Goal: Task Accomplishment & Management: Manage account settings

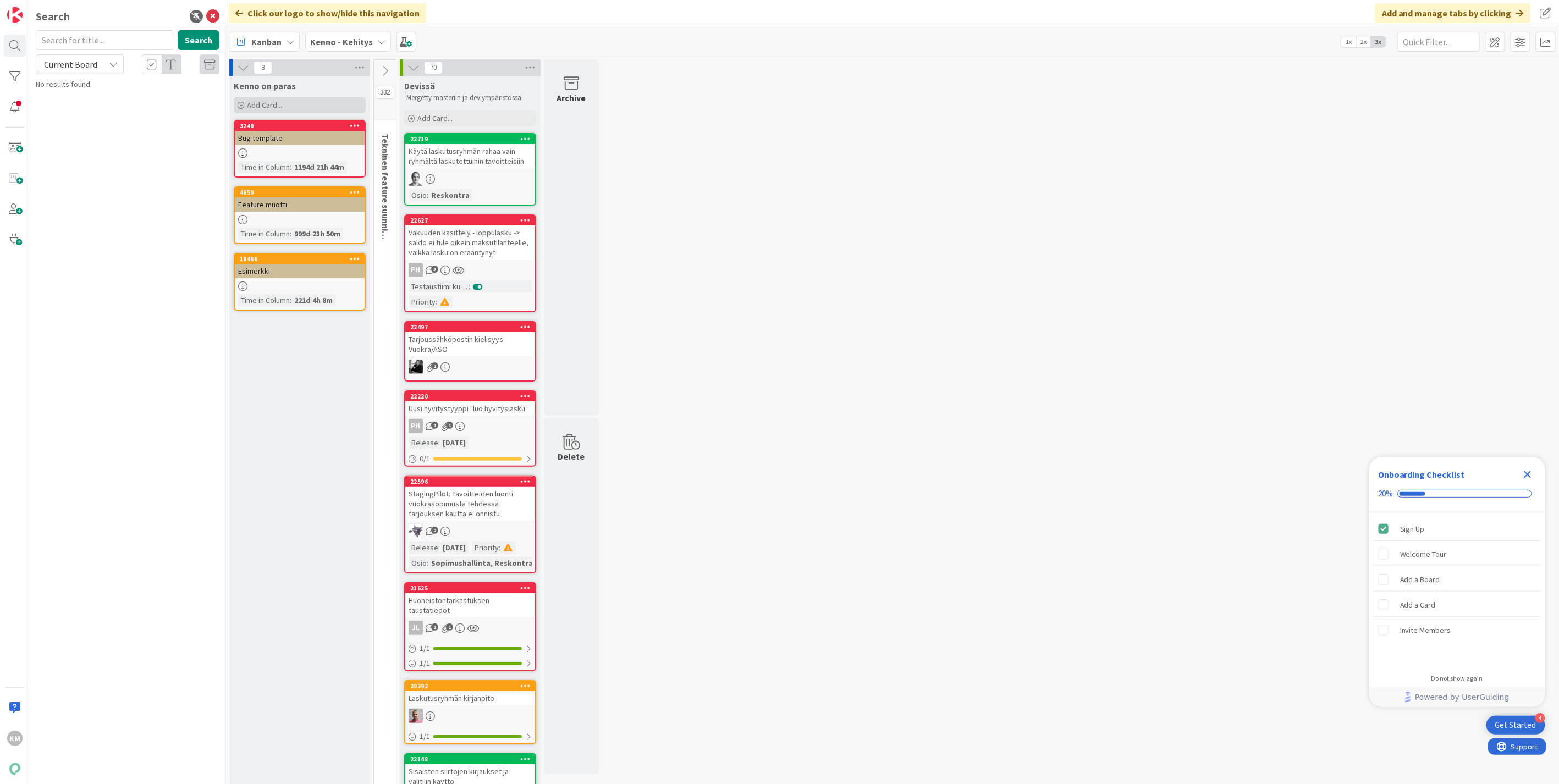
click at [285, 101] on div "Add Card..." at bounding box center [299, 105] width 132 height 16
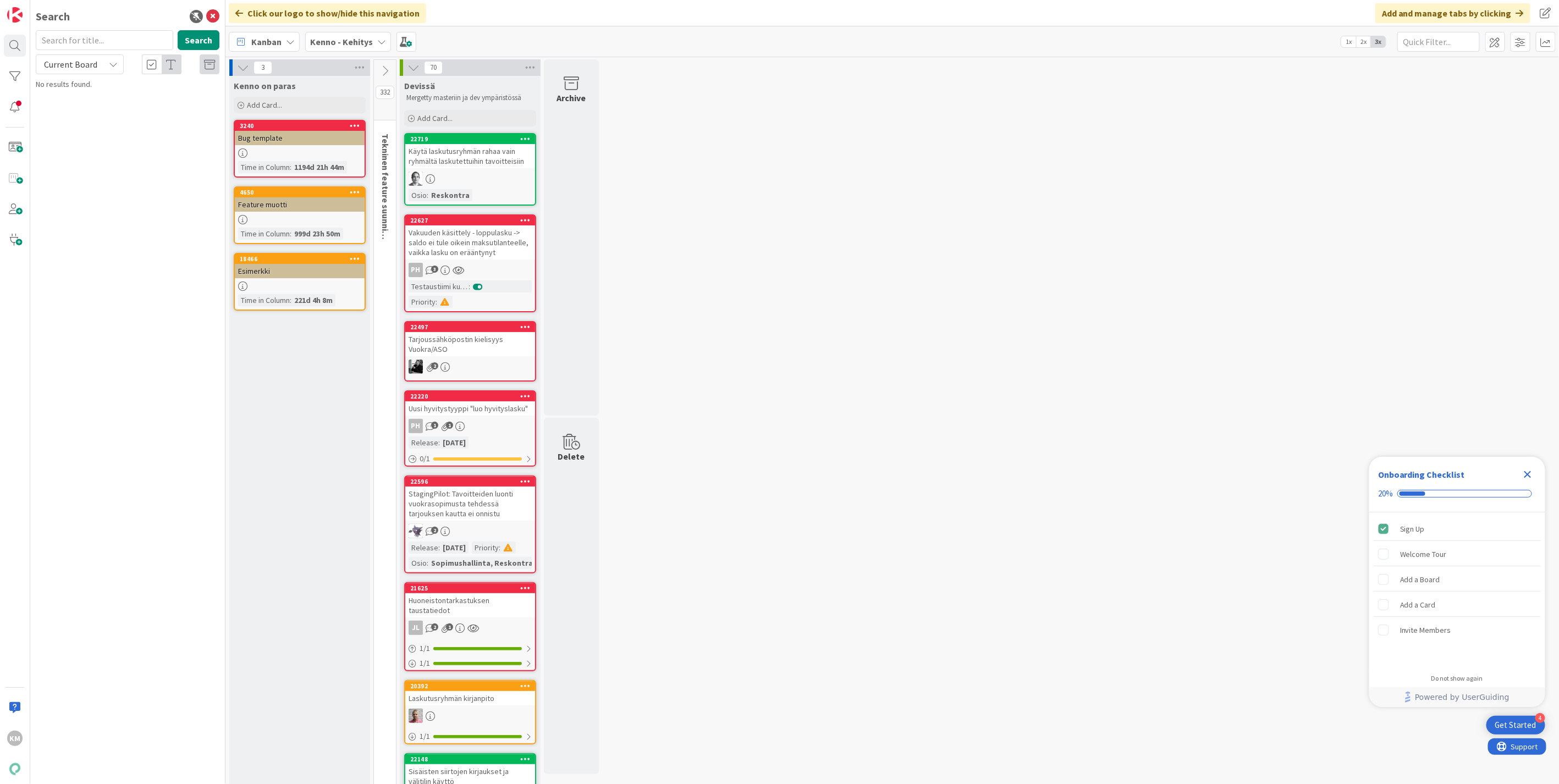
click at [377, 37] on icon at bounding box center [381, 41] width 9 height 9
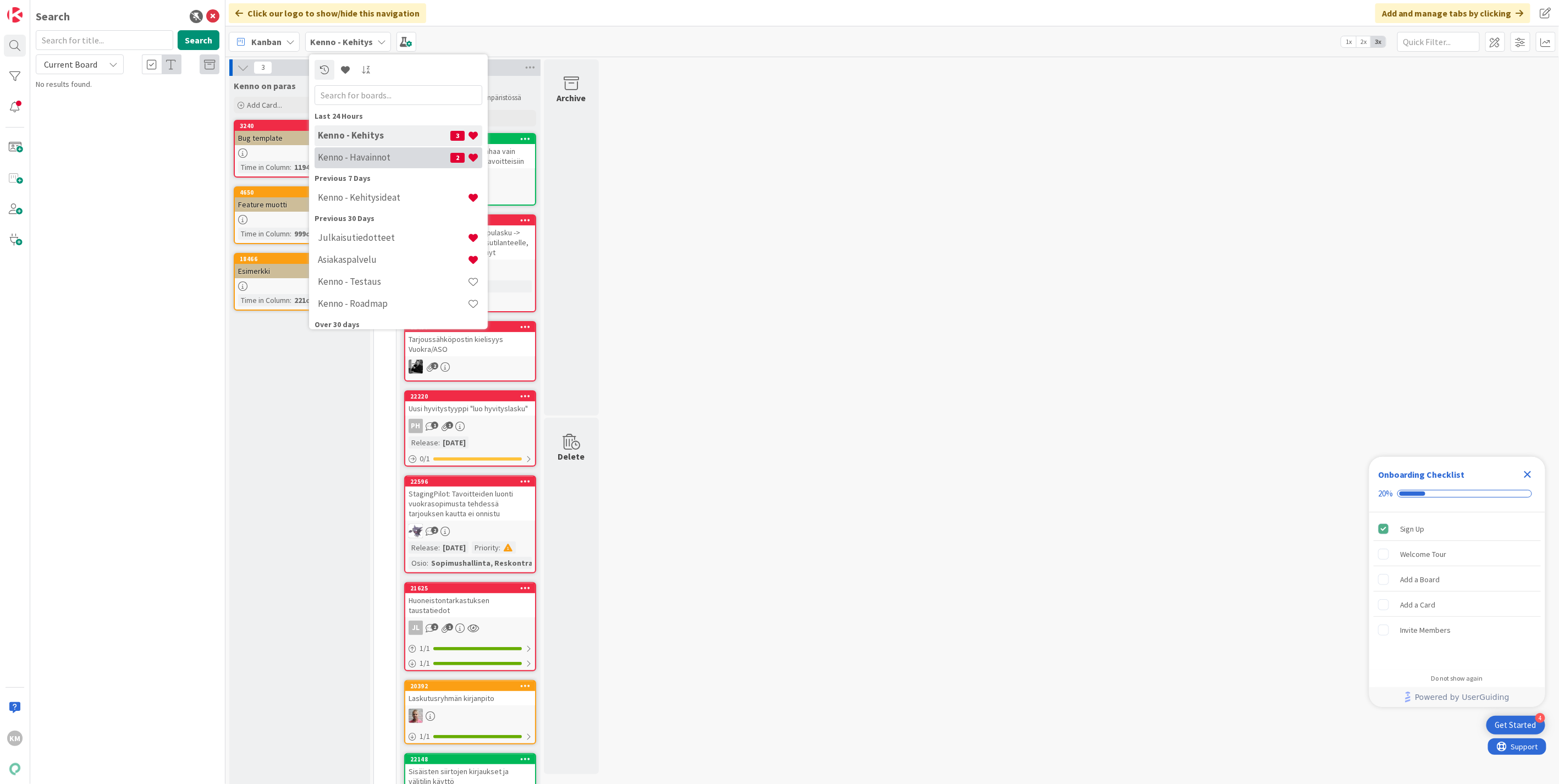
click at [349, 153] on h4 "Kenno - Havainnot" at bounding box center [384, 157] width 132 height 11
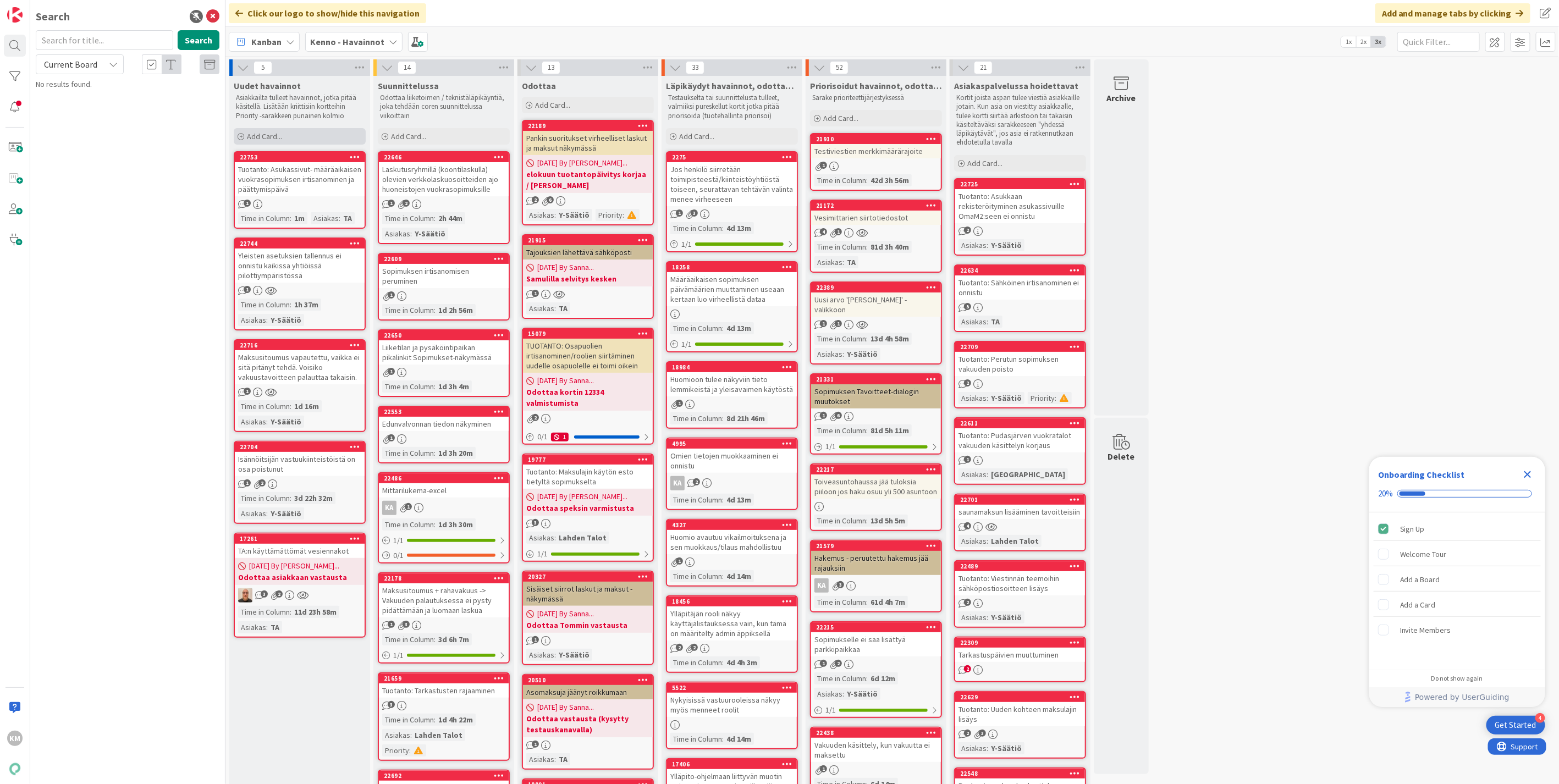
click at [319, 134] on div "Add Card..." at bounding box center [299, 136] width 132 height 16
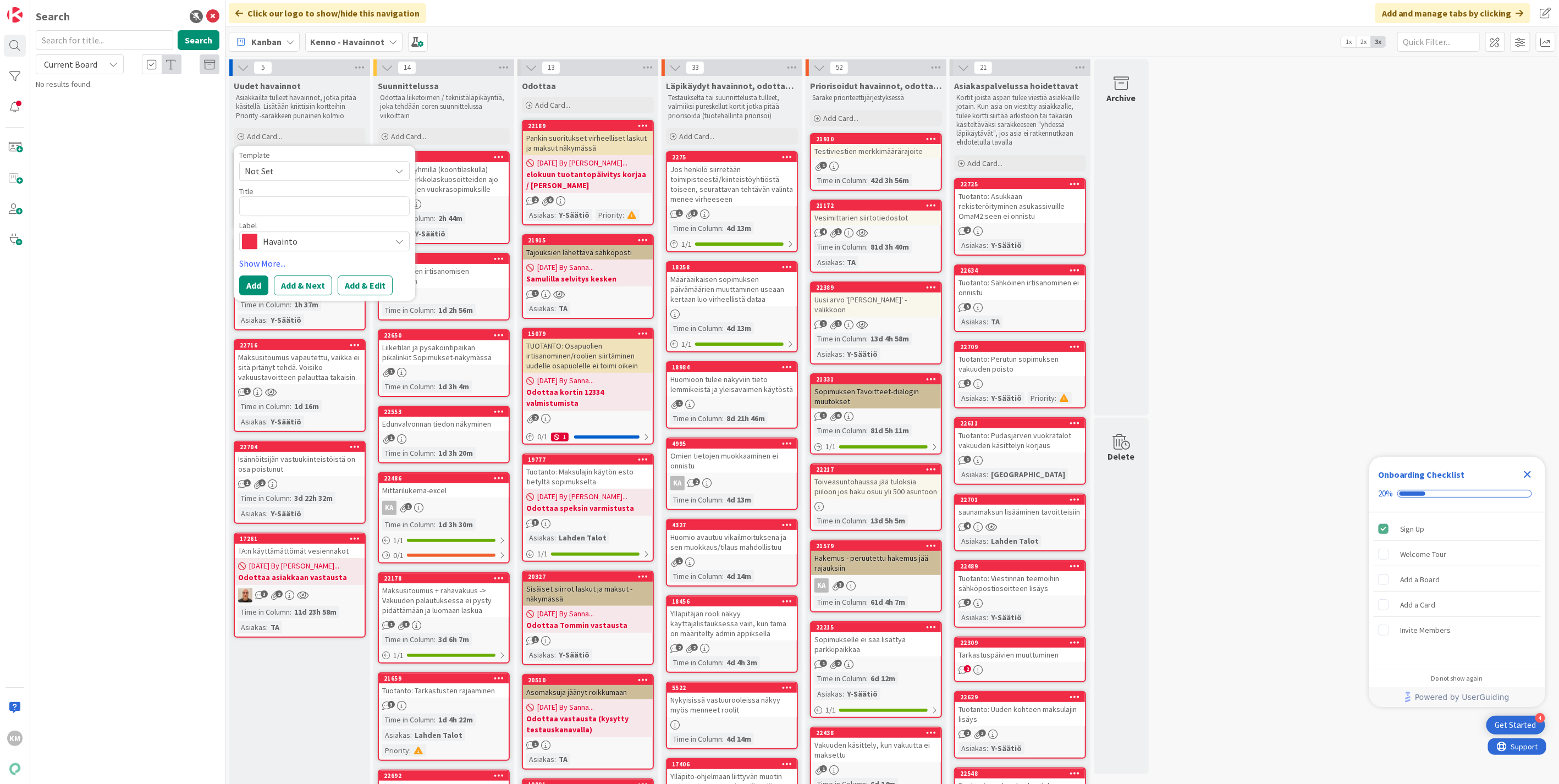
type textarea "x"
type textarea "Asunnot-osion pikkukortin tiedot soluhuoneella"
click at [359, 296] on button "Add & Edit" at bounding box center [365, 298] width 55 height 20
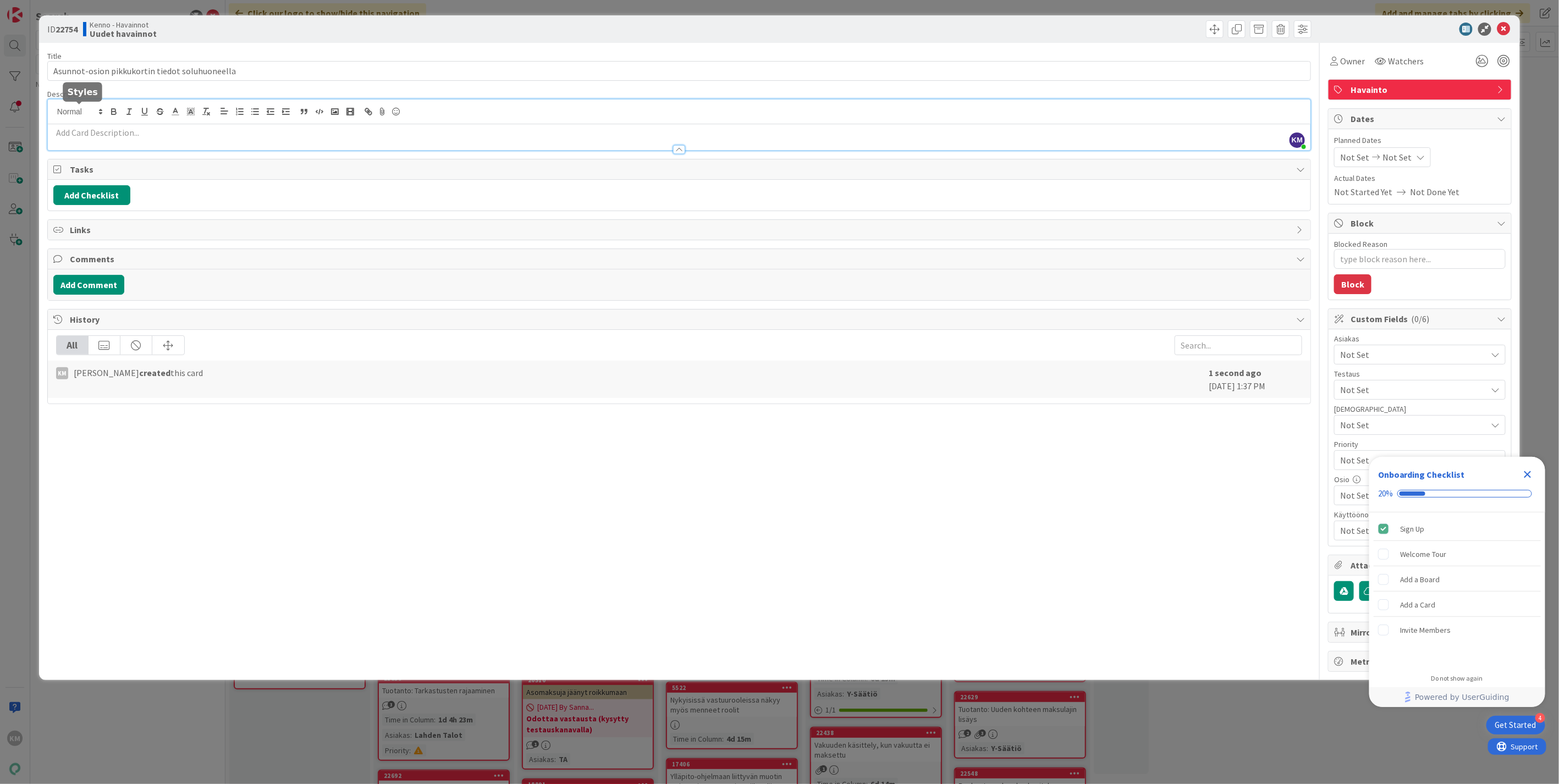
drag, startPoint x: 79, startPoint y: 111, endPoint x: 73, endPoint y: 136, distance: 25.7
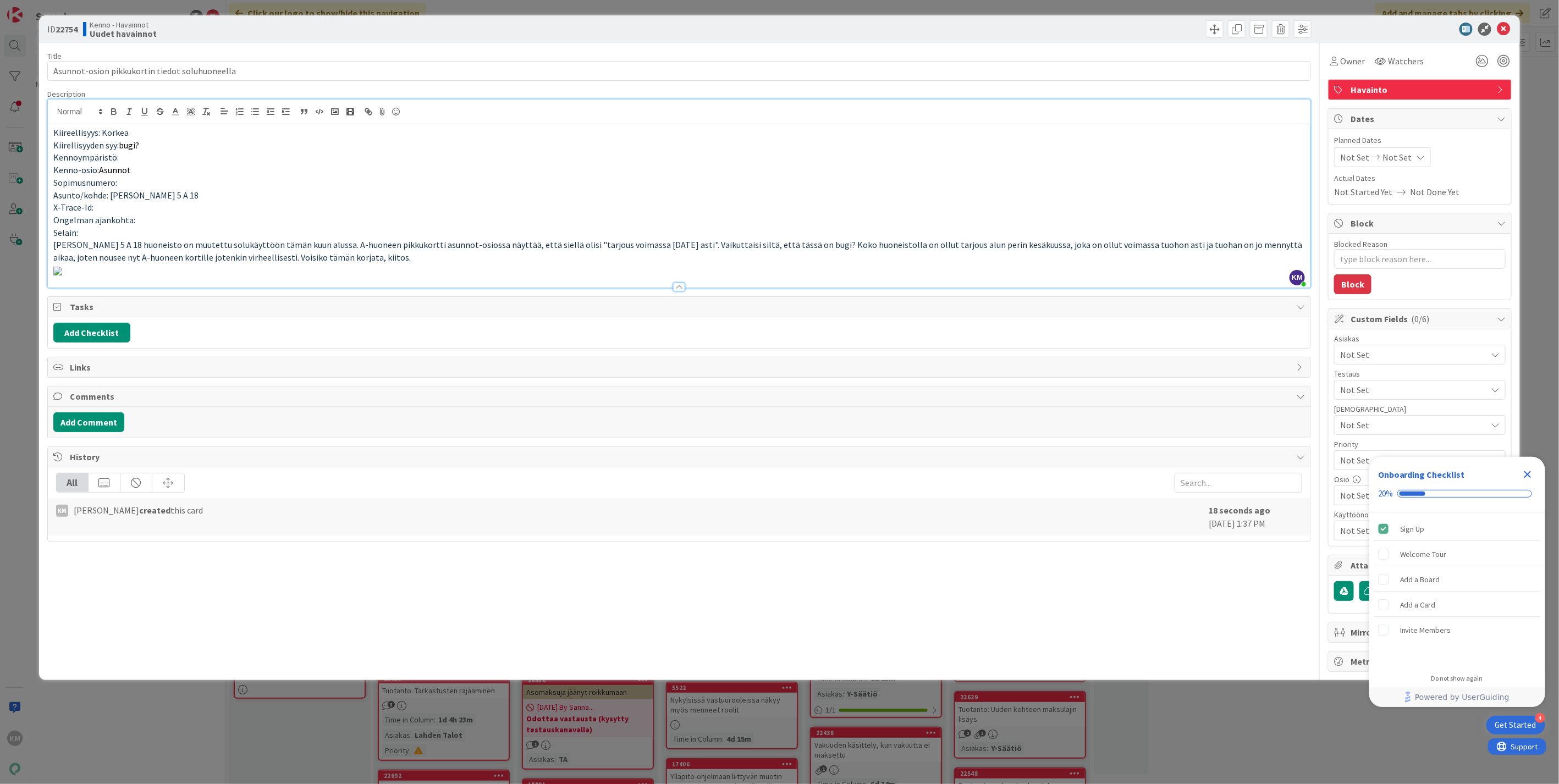
scroll to position [375, 0]
click at [115, 432] on button "Add Comment" at bounding box center [89, 421] width 71 height 20
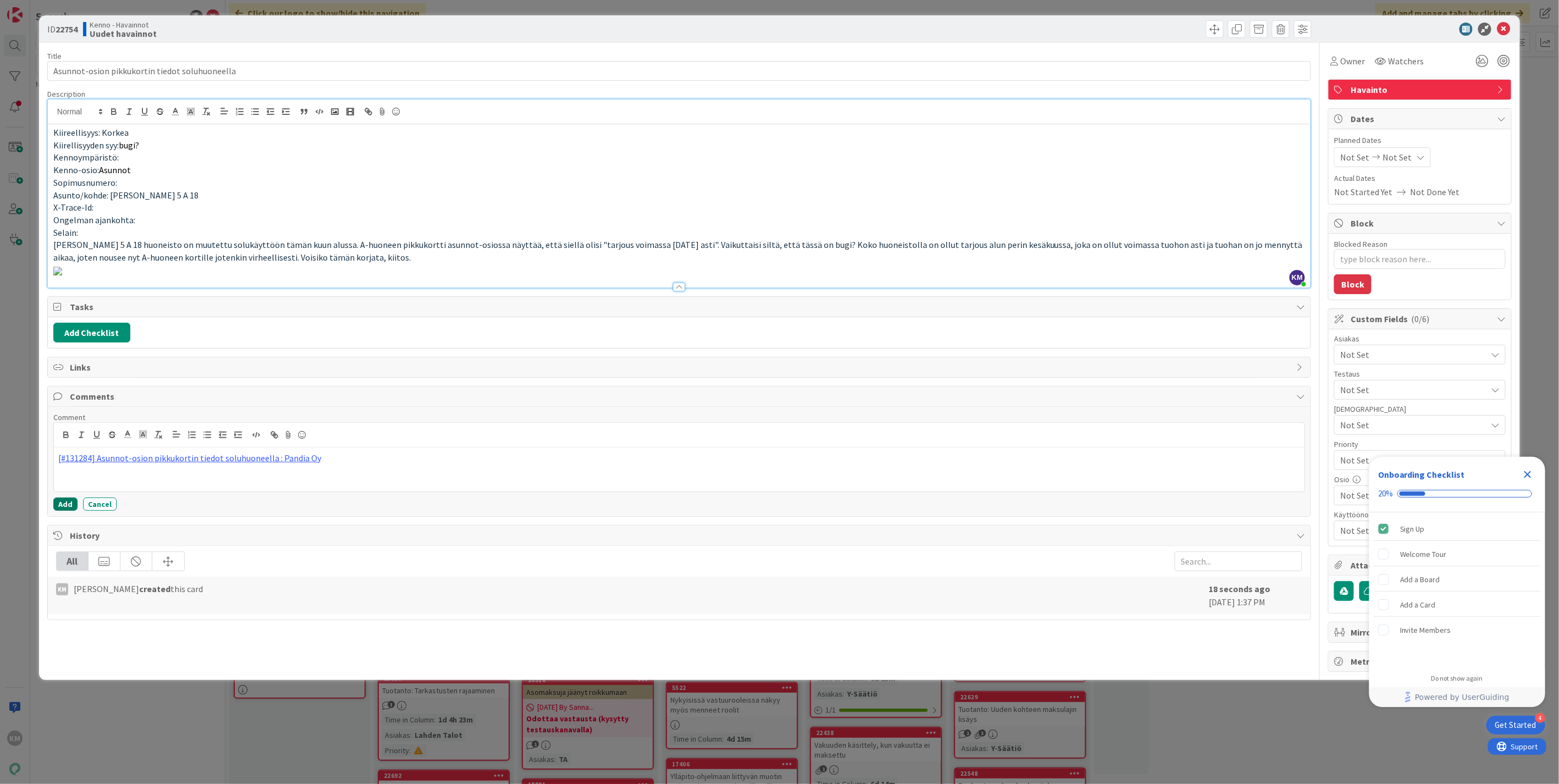
click at [69, 510] on button "Add" at bounding box center [65, 504] width 24 height 13
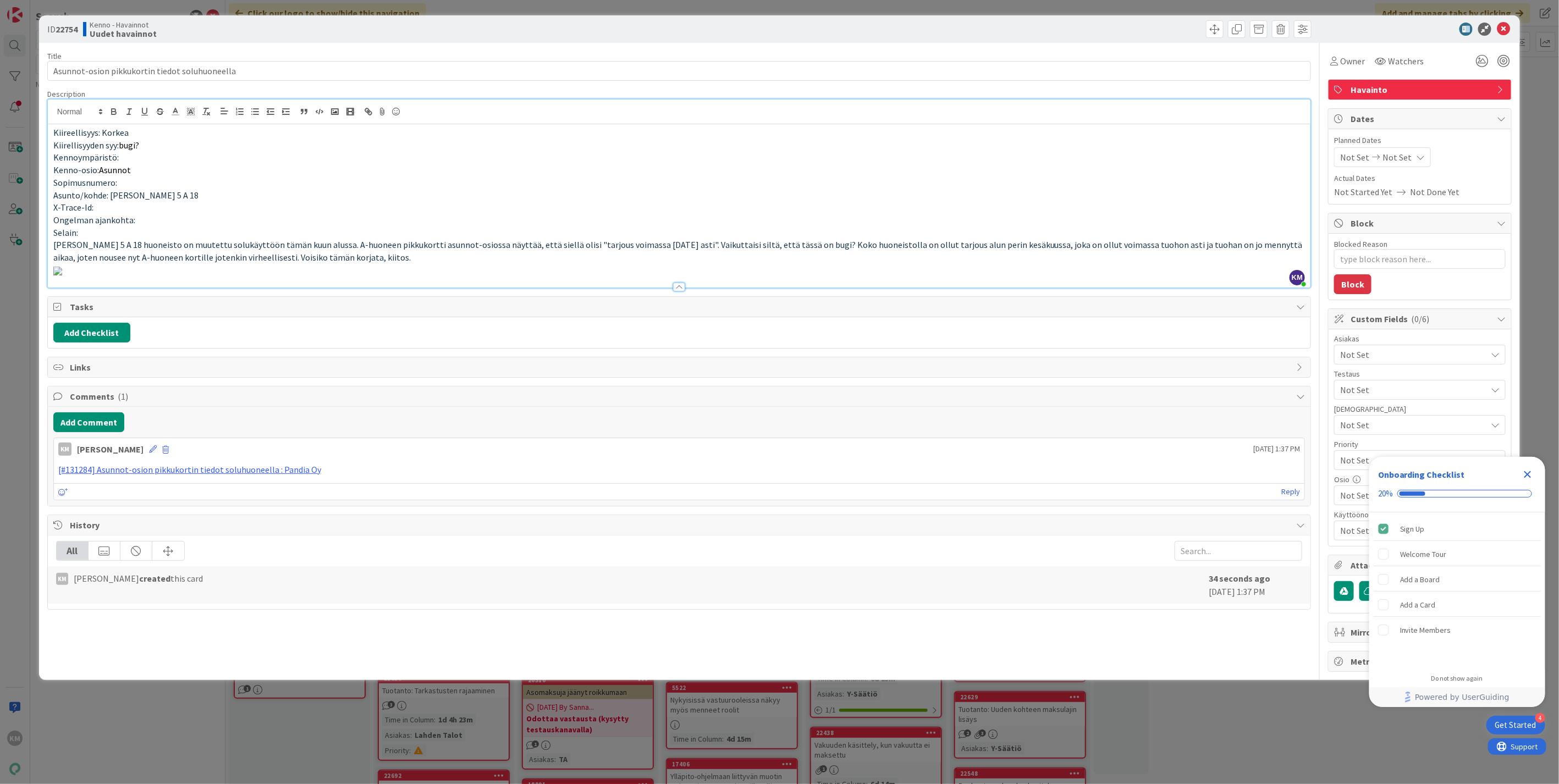
scroll to position [0, 0]
click at [1392, 61] on span "Watchers" at bounding box center [1406, 61] width 36 height 13
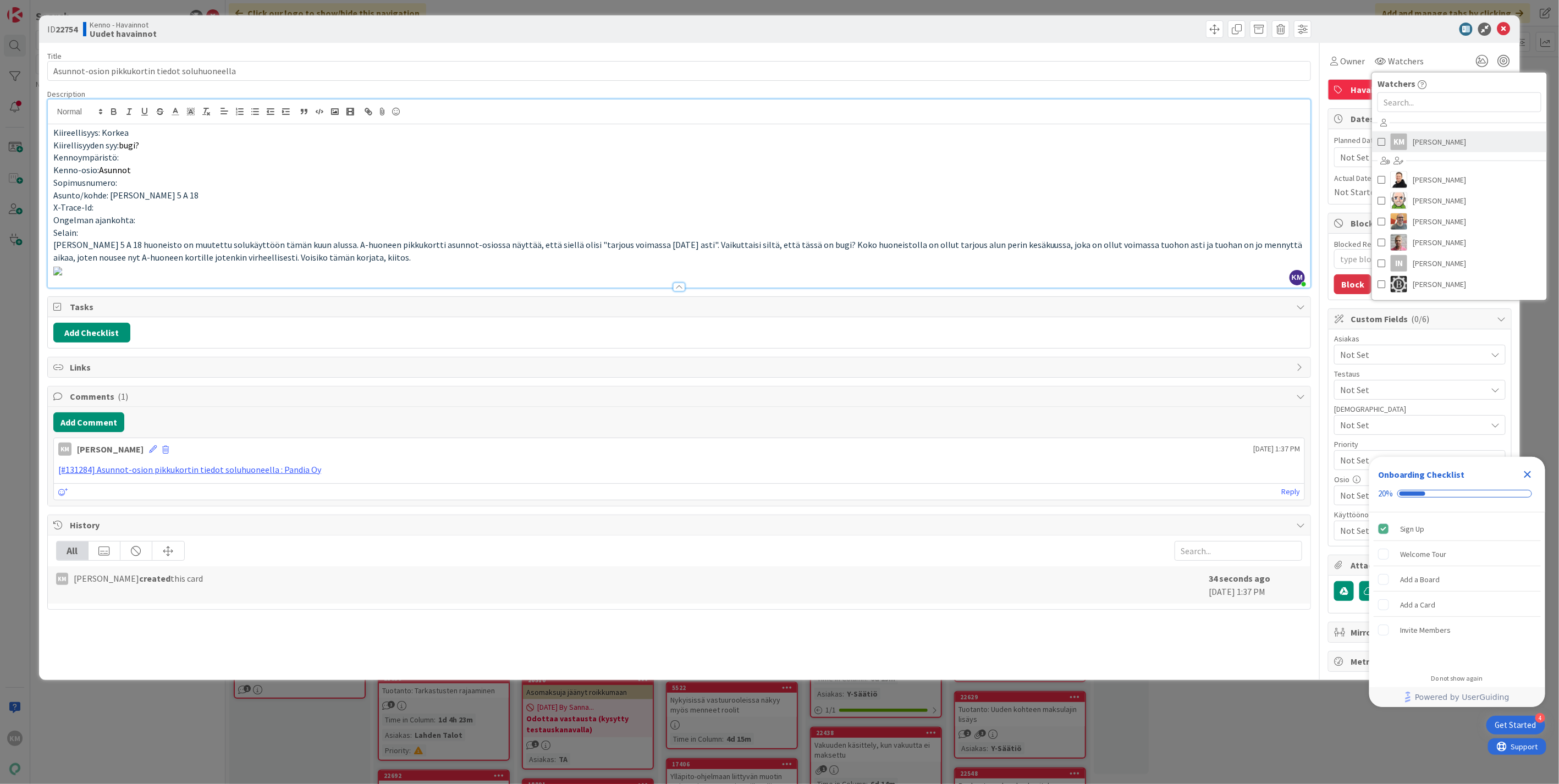
click at [1425, 140] on span "[PERSON_NAME]" at bounding box center [1439, 141] width 53 height 16
click at [1418, 42] on div "ID 22754 Kenno - Havainnot Uudet havainnot" at bounding box center [779, 29] width 1481 height 27
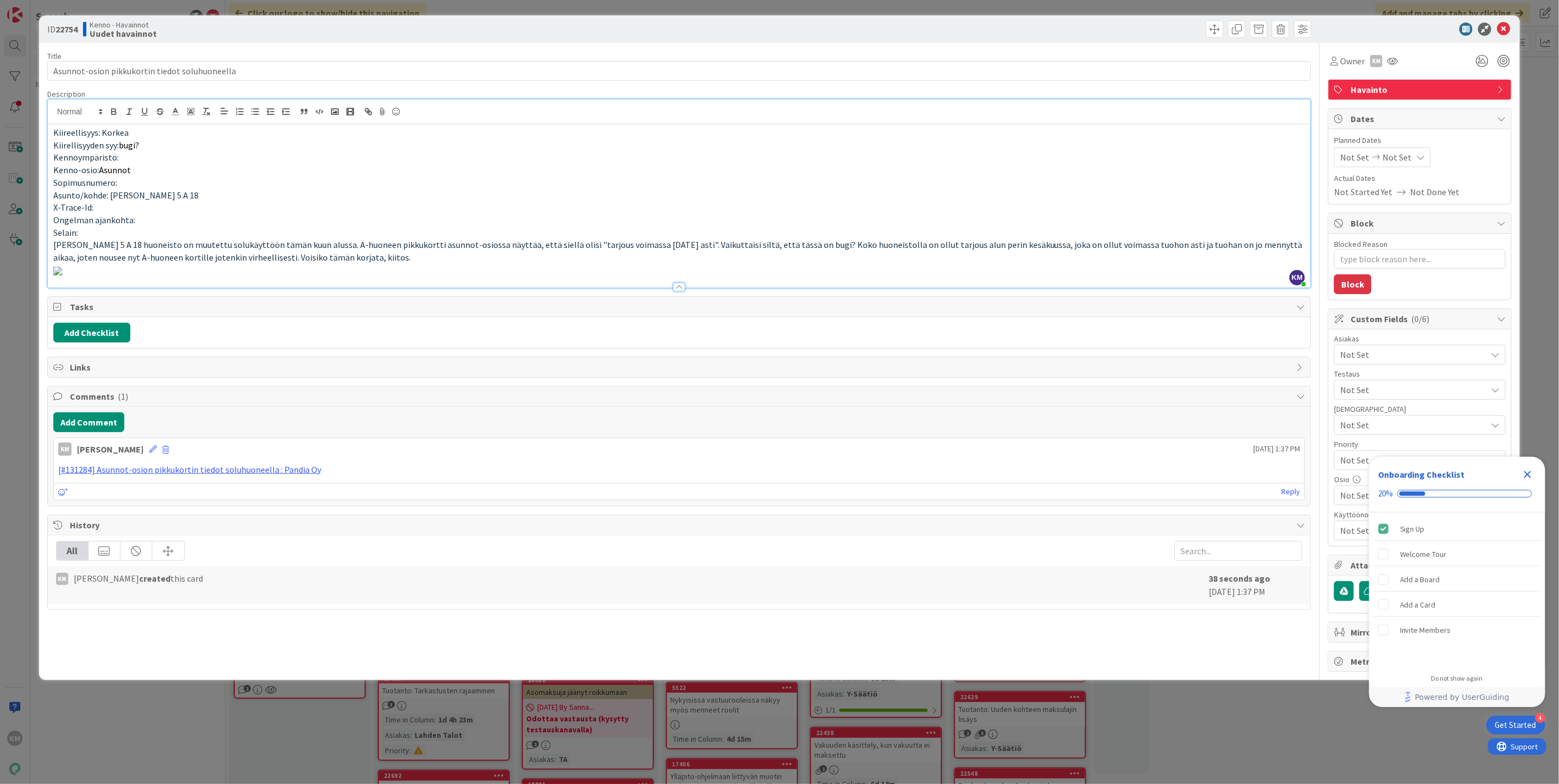
click at [1527, 474] on icon "Close Checklist" at bounding box center [1527, 474] width 7 height 7
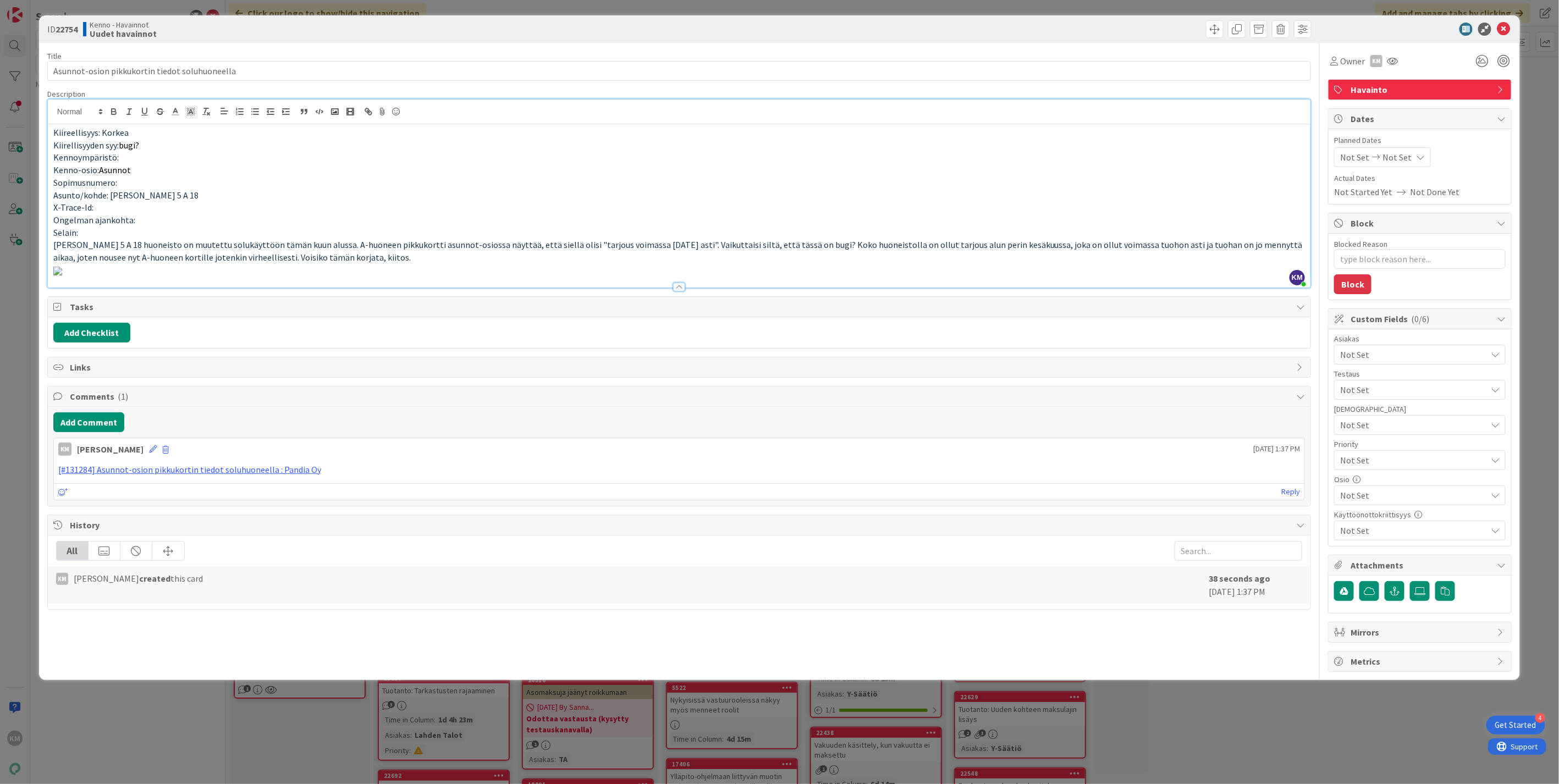
click at [1419, 350] on span "Not Set" at bounding box center [1413, 354] width 146 height 13
click at [1395, 434] on link "Lahden Talot" at bounding box center [1417, 439] width 174 height 20
click at [1212, 276] on p at bounding box center [679, 270] width 1251 height 13
click at [452, 248] on span "[PERSON_NAME] 5 A 18 huoneisto on muutettu solukäyttöön tämän kuun alussa. A-hu…" at bounding box center [679, 250] width 1250 height 23
click at [62, 266] on img at bounding box center [57, 270] width 9 height 9
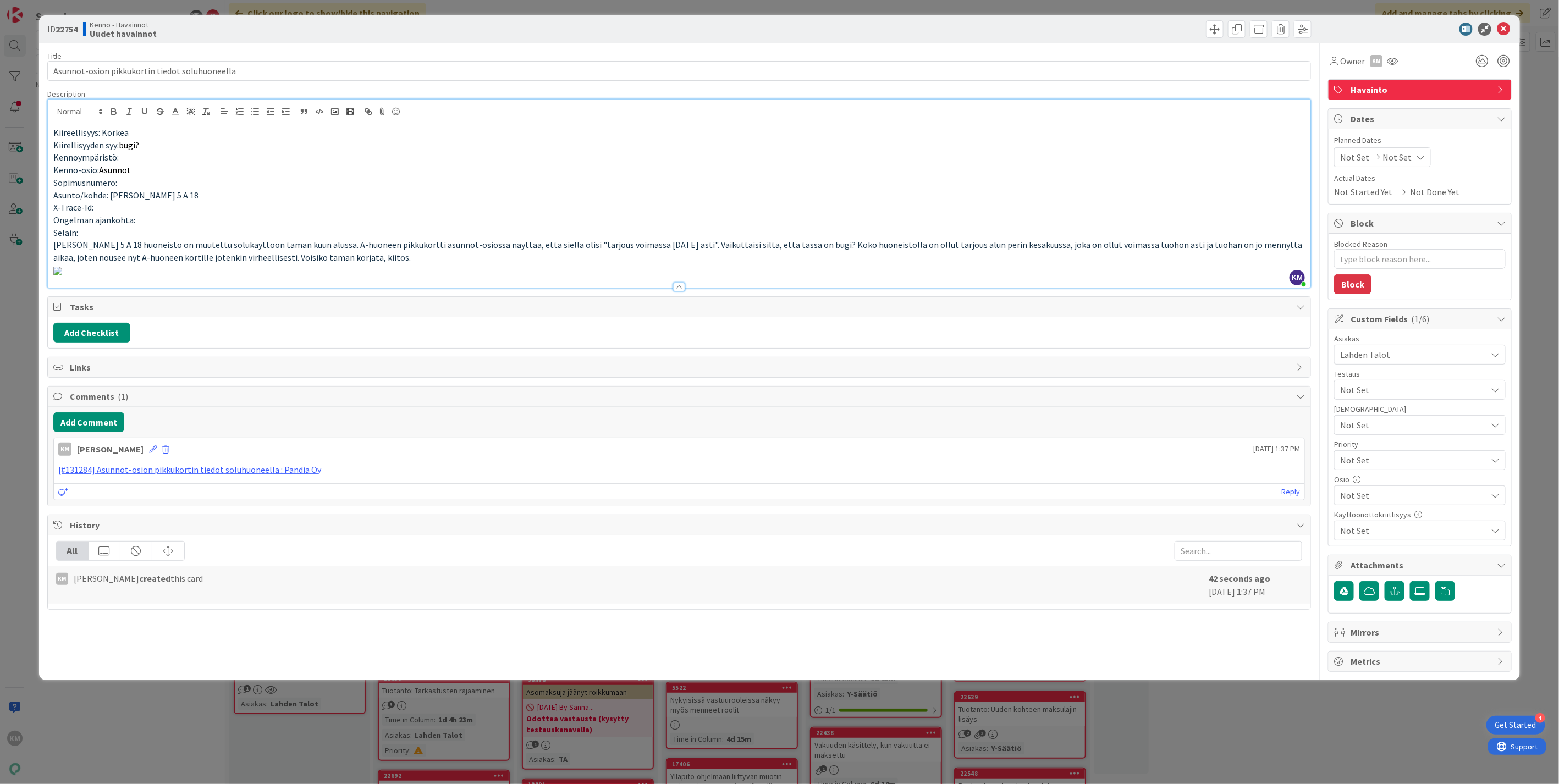
click at [391, 260] on p "[PERSON_NAME] 5 A 18 huoneisto on muutettu solukäyttöön tämän kuun alussa. A-hu…" at bounding box center [679, 250] width 1251 height 25
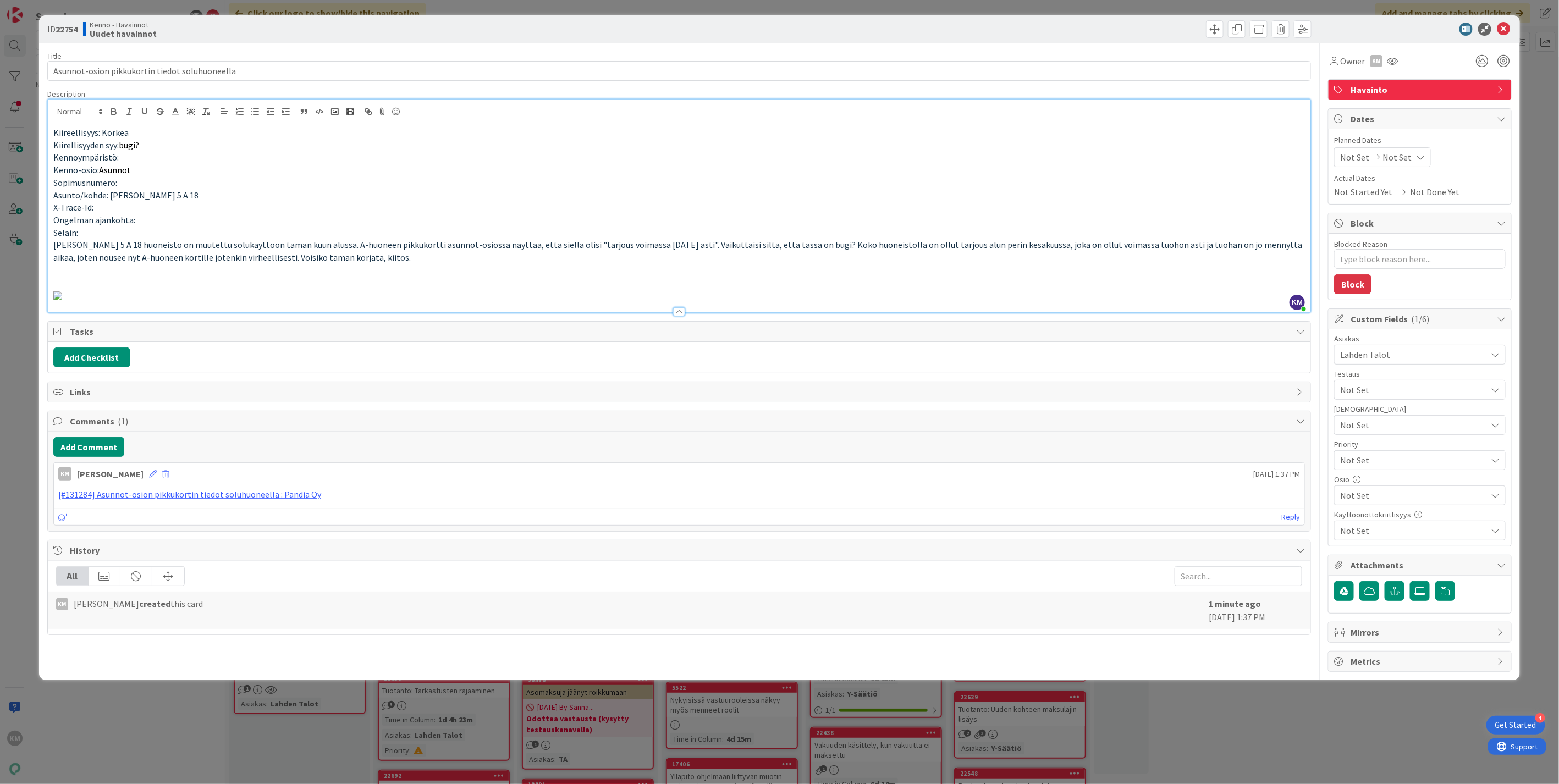
click at [69, 31] on b "22754" at bounding box center [66, 29] width 22 height 11
copy b "22754"
click at [1497, 28] on icon at bounding box center [1503, 29] width 13 height 13
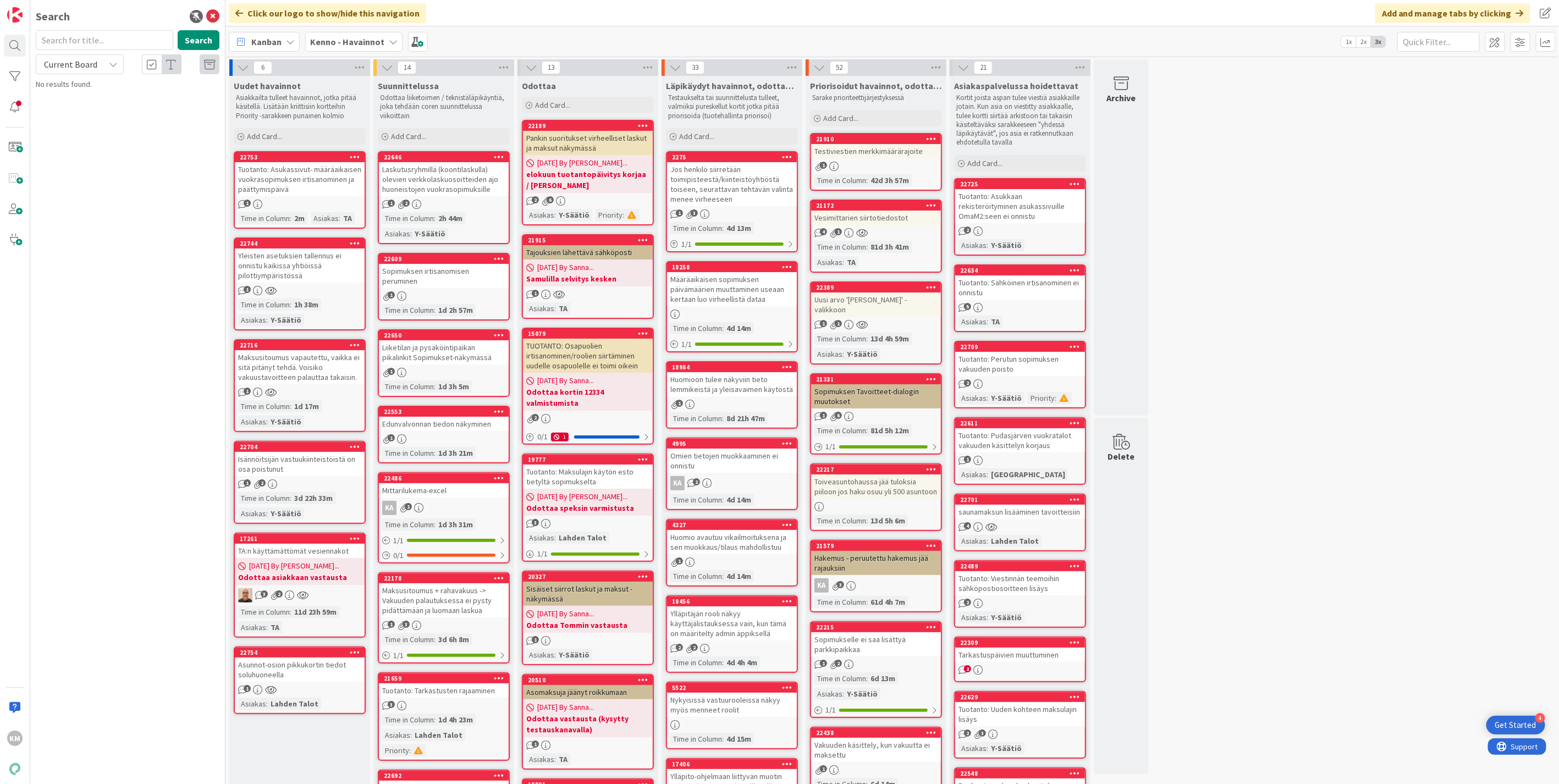
click at [1025, 505] on div "saunamaksun lisääminen tavoitteisiin" at bounding box center [1019, 512] width 130 height 15
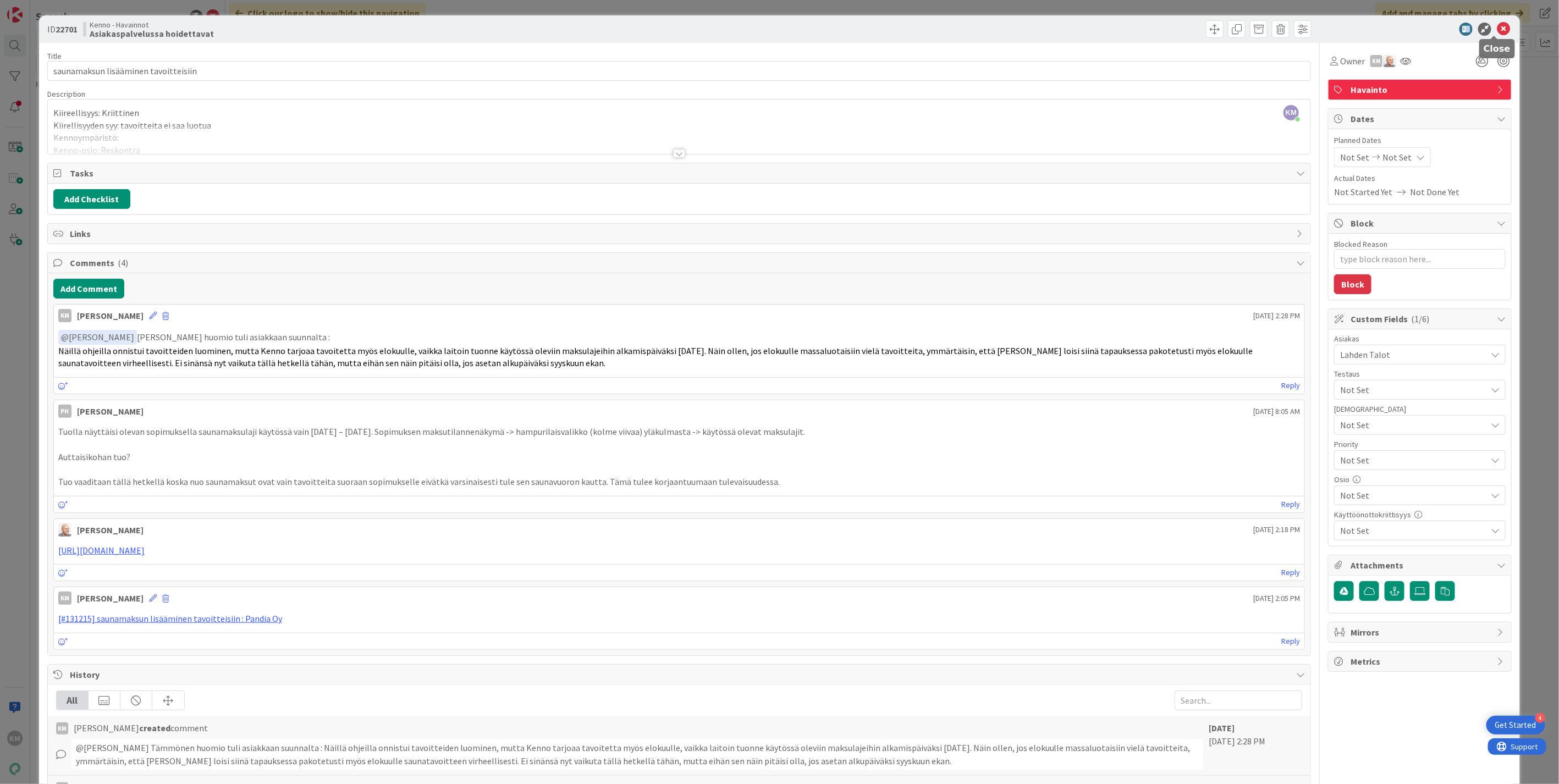
click at [1497, 25] on icon at bounding box center [1503, 29] width 13 height 13
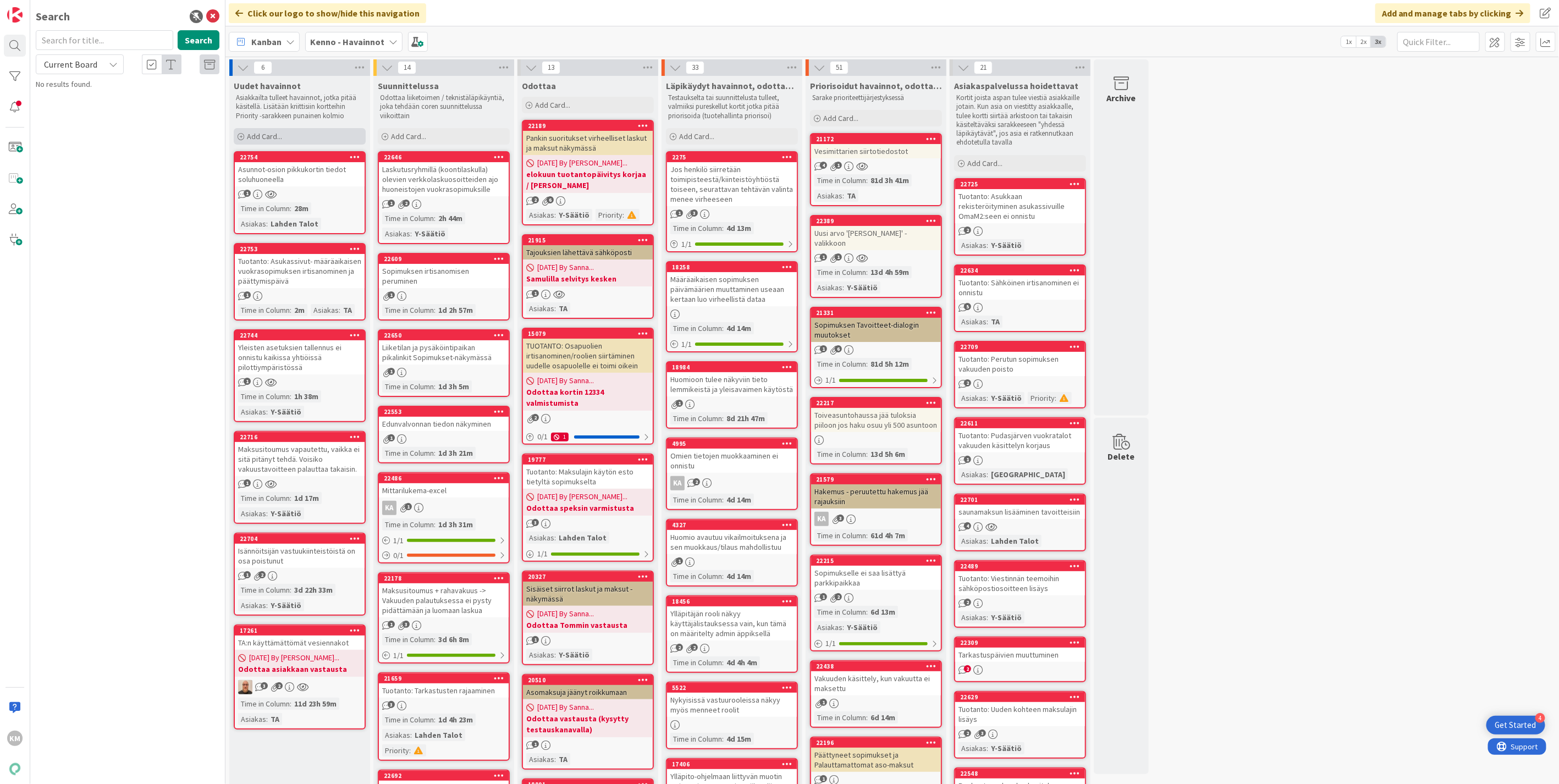
drag, startPoint x: 275, startPoint y: 134, endPoint x: 275, endPoint y: 144, distance: 10.0
click at [275, 134] on span "Add Card..." at bounding box center [265, 136] width 36 height 10
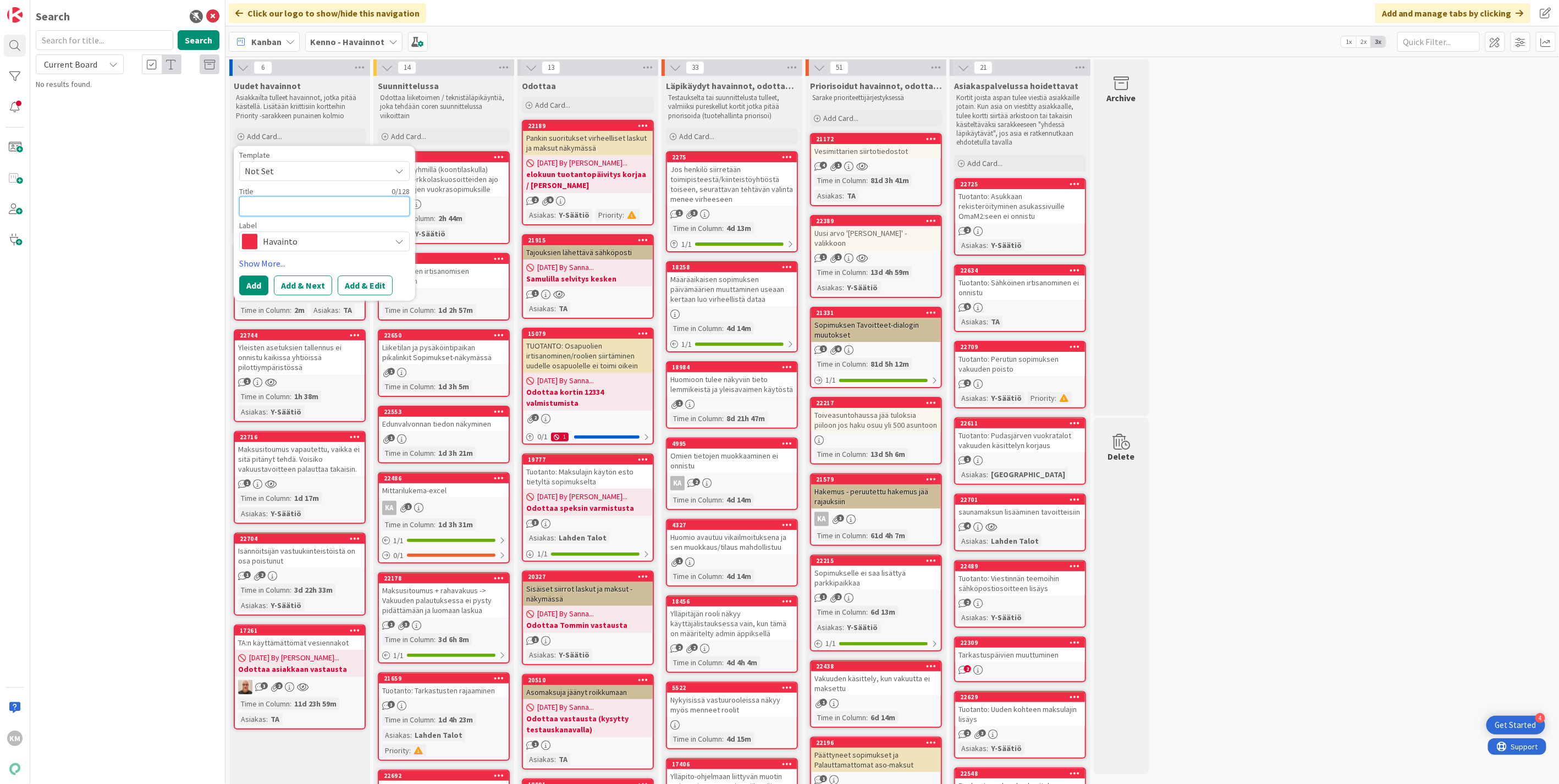
paste textarea "Kohdistamaton Kela-maksu"
type textarea "x"
type textarea "Kohdistamaton Kela-maksu"
click at [380, 278] on button "Add & Edit" at bounding box center [365, 285] width 55 height 20
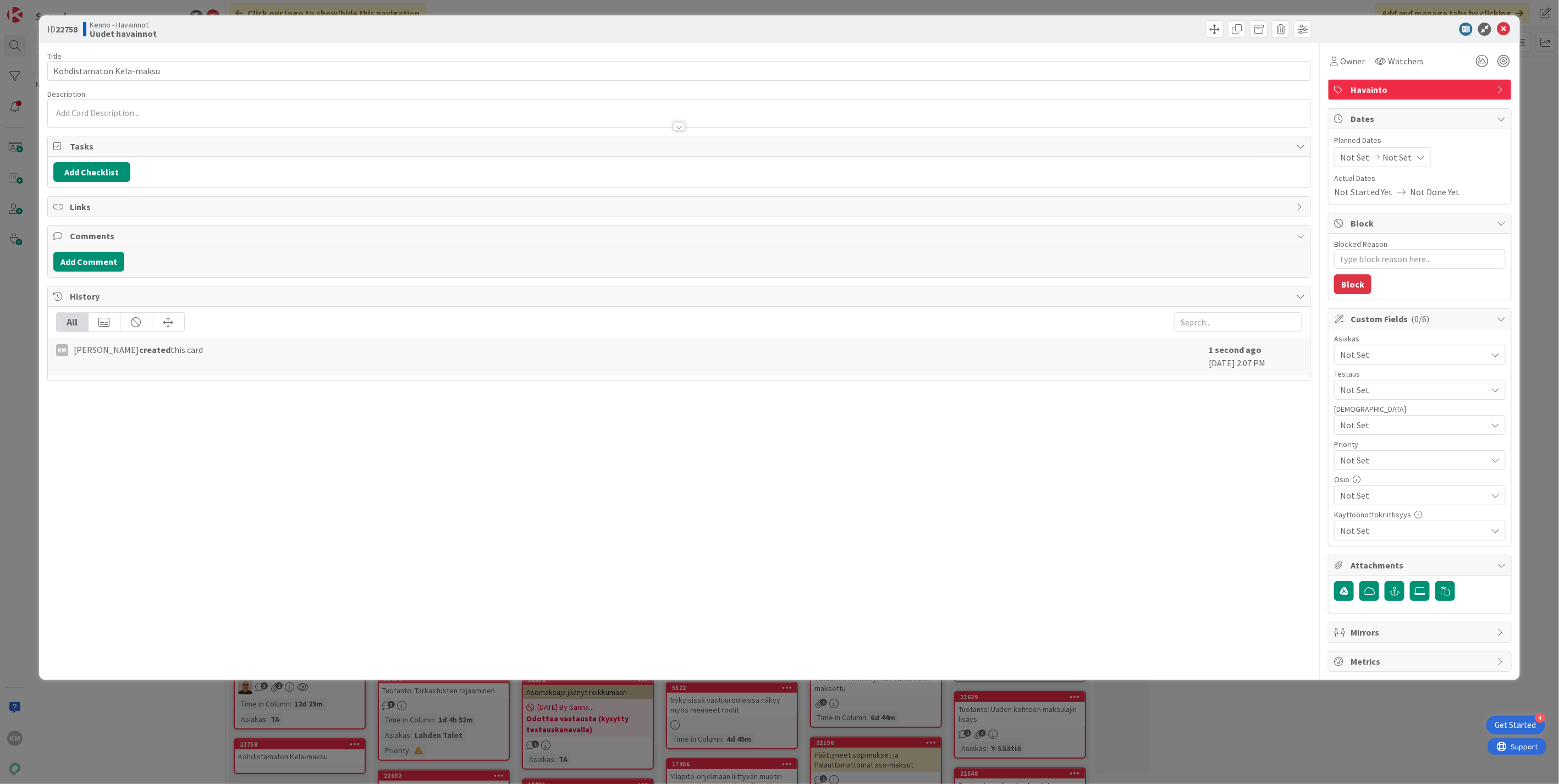
click at [61, 113] on div at bounding box center [679, 113] width 1263 height 27
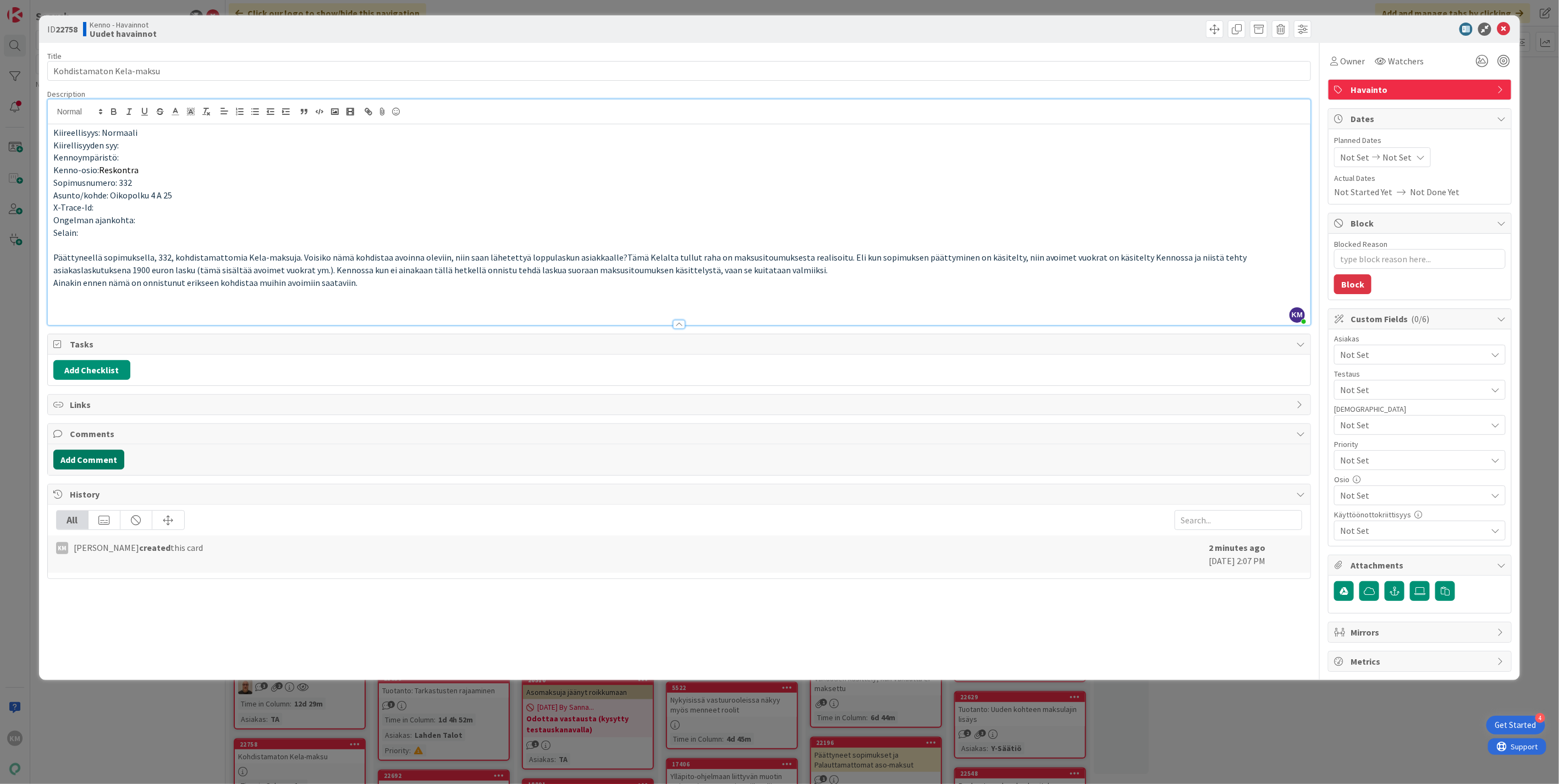
click at [103, 467] on button "Add Comment" at bounding box center [89, 459] width 71 height 20
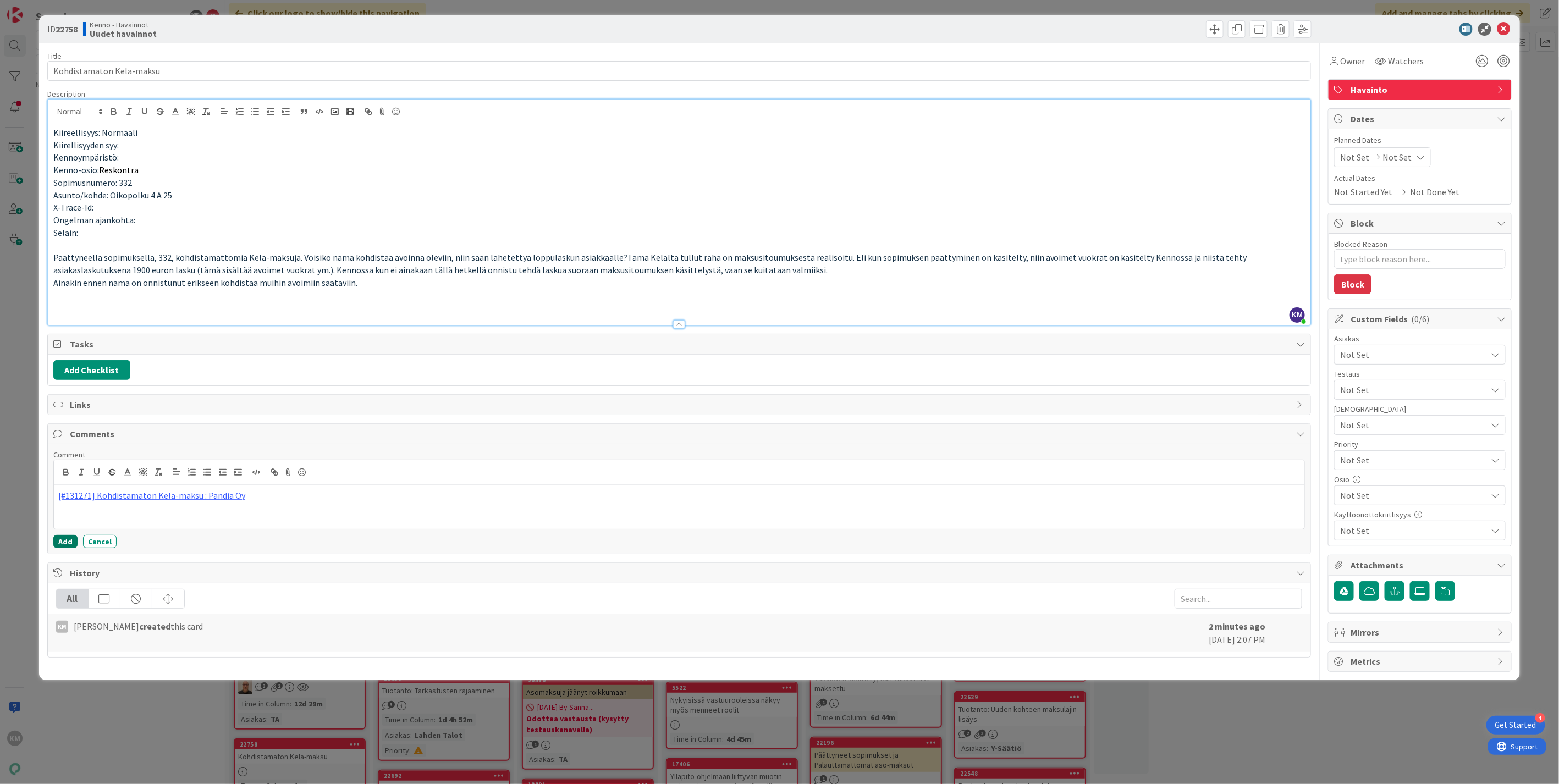
click at [63, 541] on button "Add" at bounding box center [65, 541] width 24 height 13
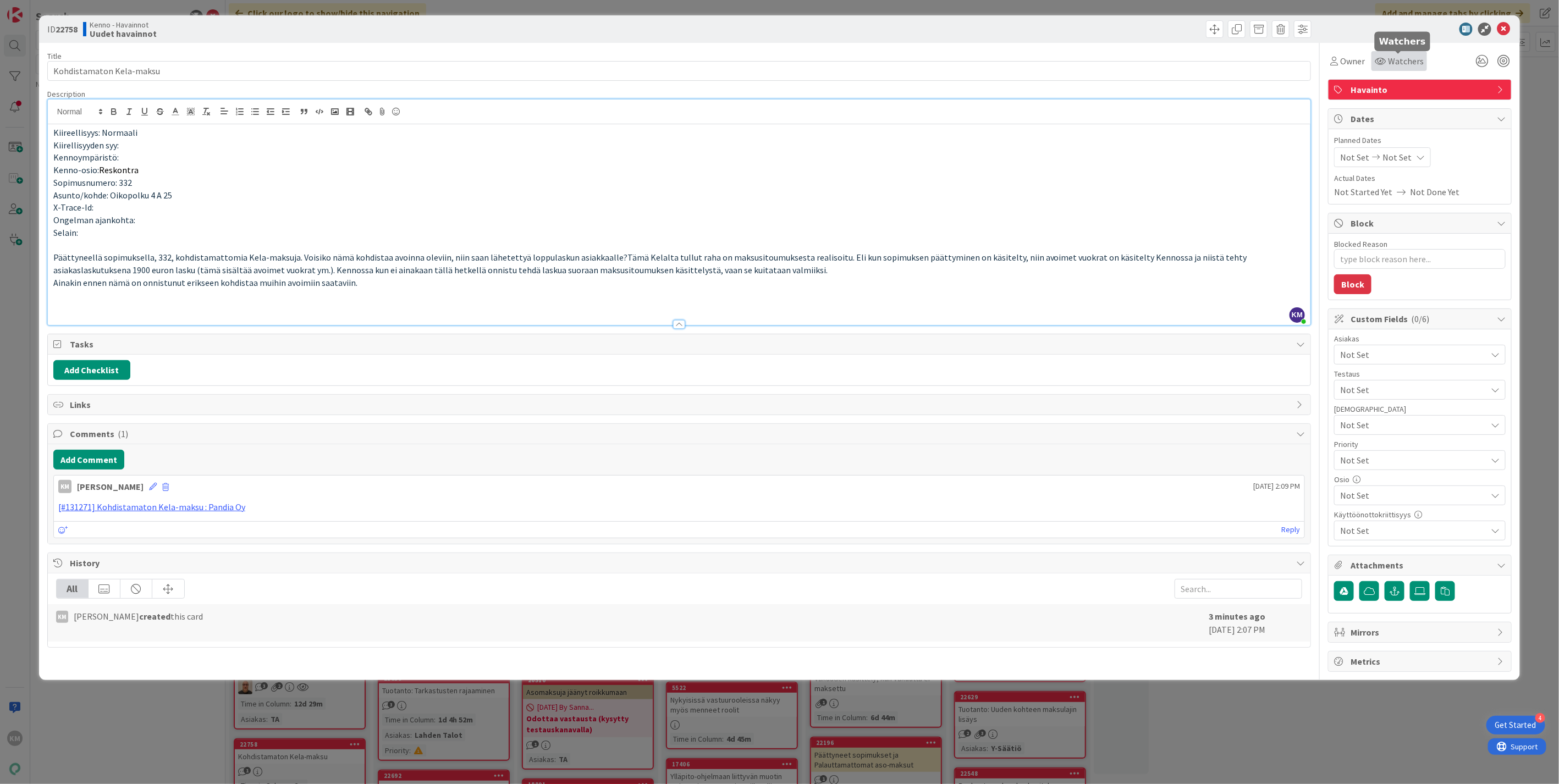
click at [1398, 65] on span "Watchers" at bounding box center [1406, 61] width 36 height 13
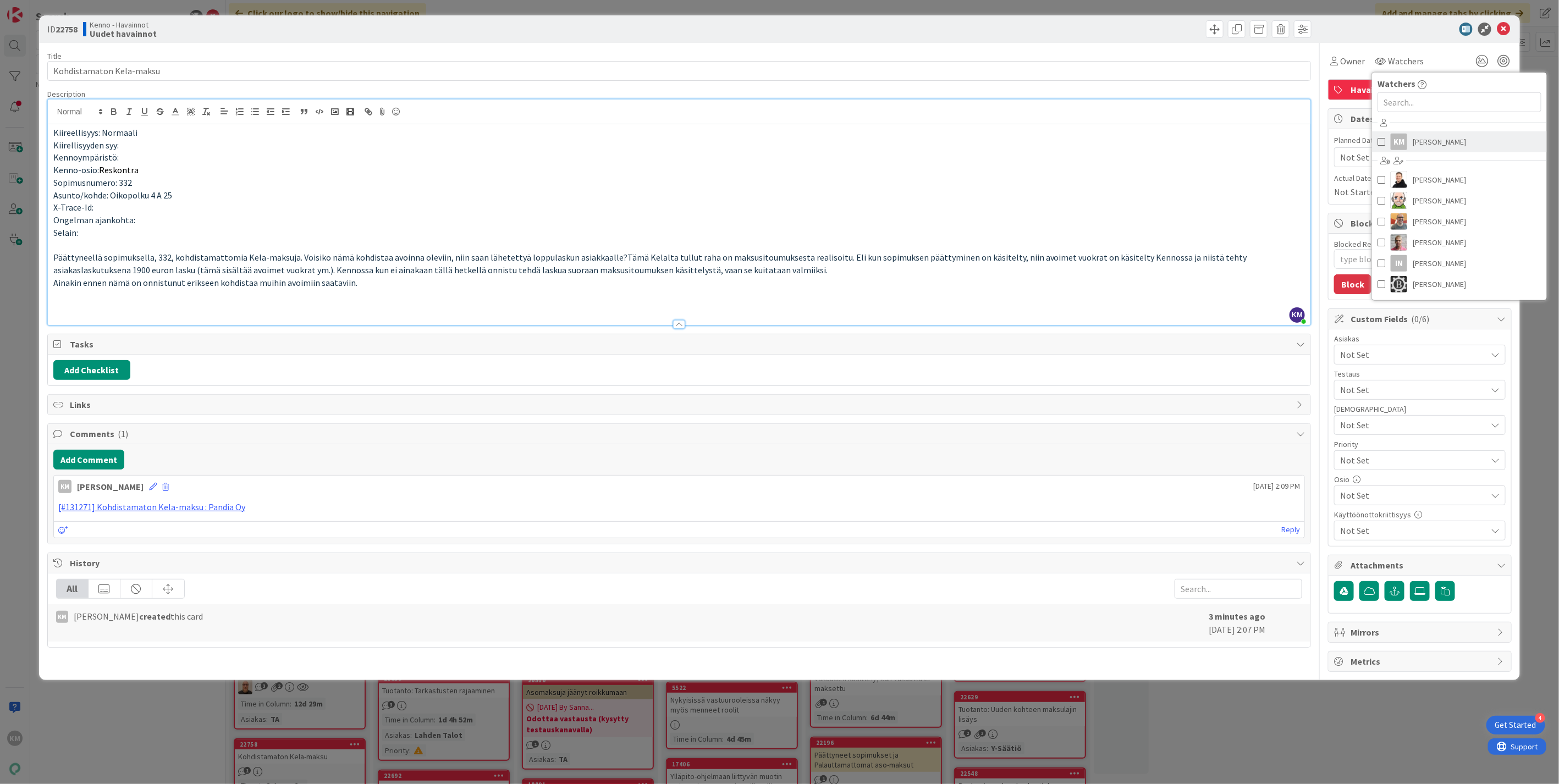
click at [1437, 139] on span "[PERSON_NAME]" at bounding box center [1439, 141] width 53 height 16
click at [1427, 31] on div at bounding box center [1414, 29] width 195 height 13
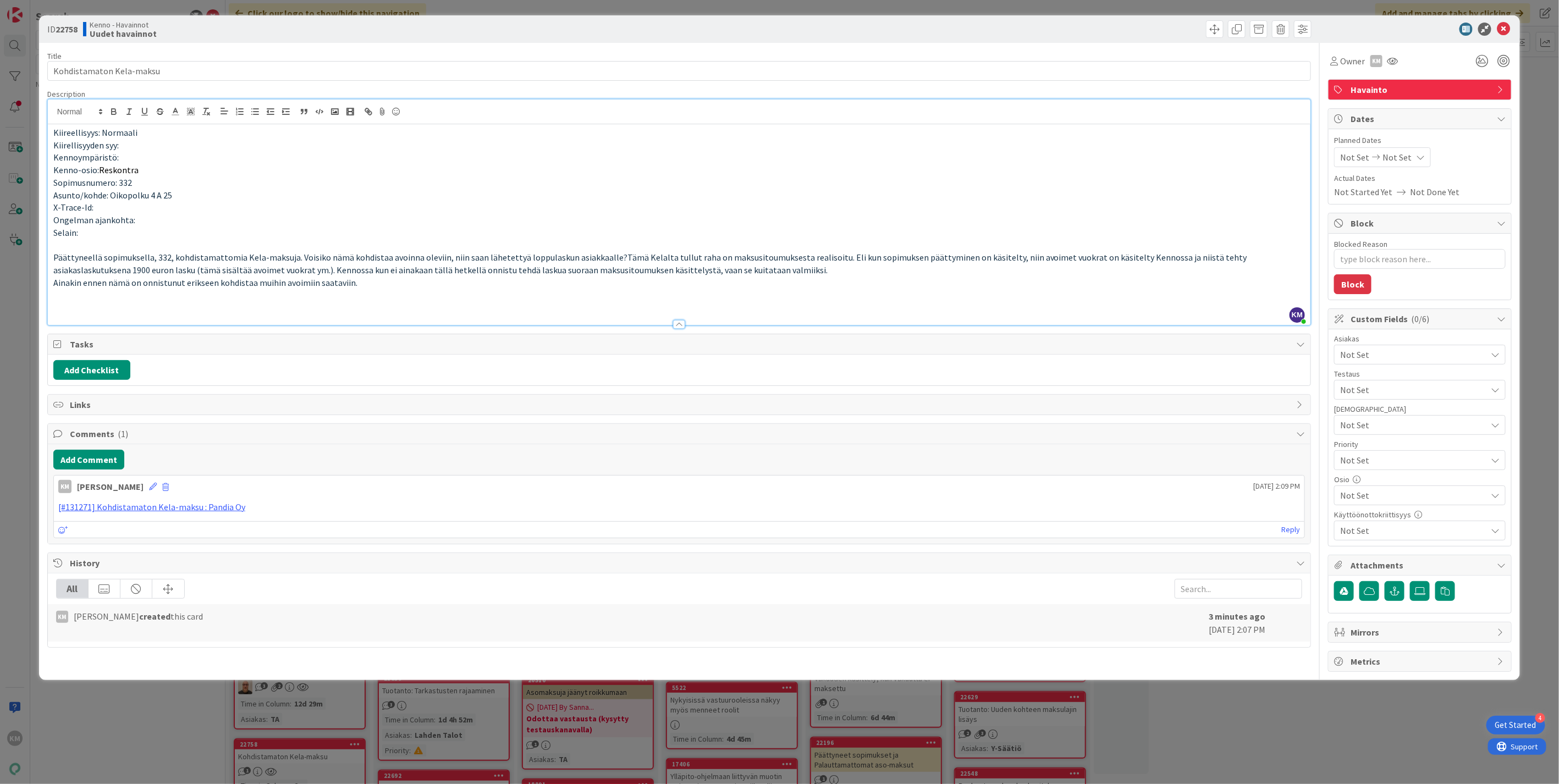
click at [1406, 356] on span "Not Set" at bounding box center [1413, 354] width 146 height 13
click at [1395, 495] on link "[GEOGRAPHIC_DATA]" at bounding box center [1417, 499] width 174 height 20
type textarea "x"
click at [1359, 39] on div "ID 22758 Kenno - Havainnot Uudet havainnot" at bounding box center [779, 29] width 1481 height 27
click at [69, 27] on b "22758" at bounding box center [66, 29] width 22 height 11
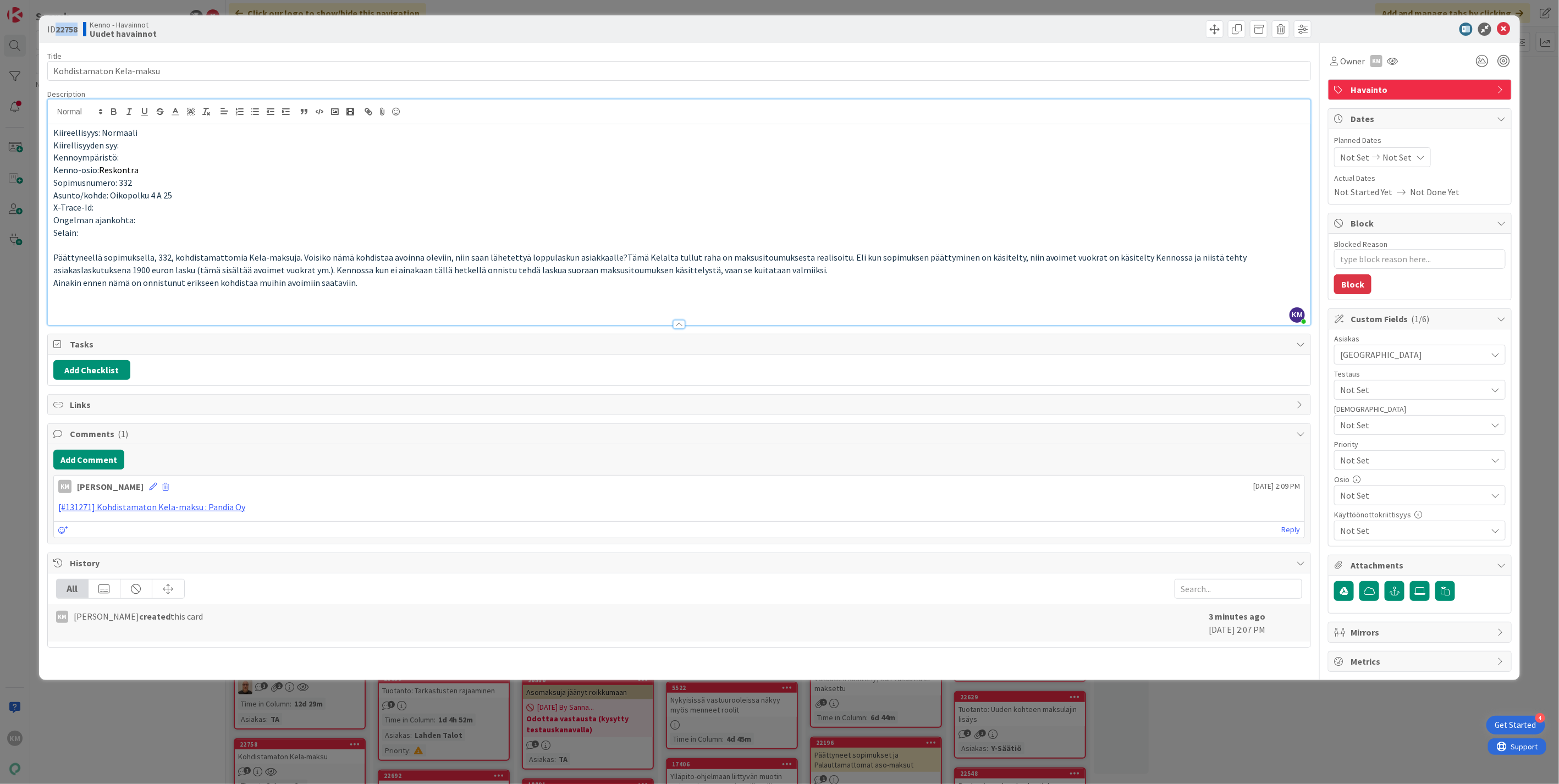
click at [69, 28] on b "22758" at bounding box center [66, 29] width 22 height 11
copy b "22758"
